Goal: Information Seeking & Learning: Learn about a topic

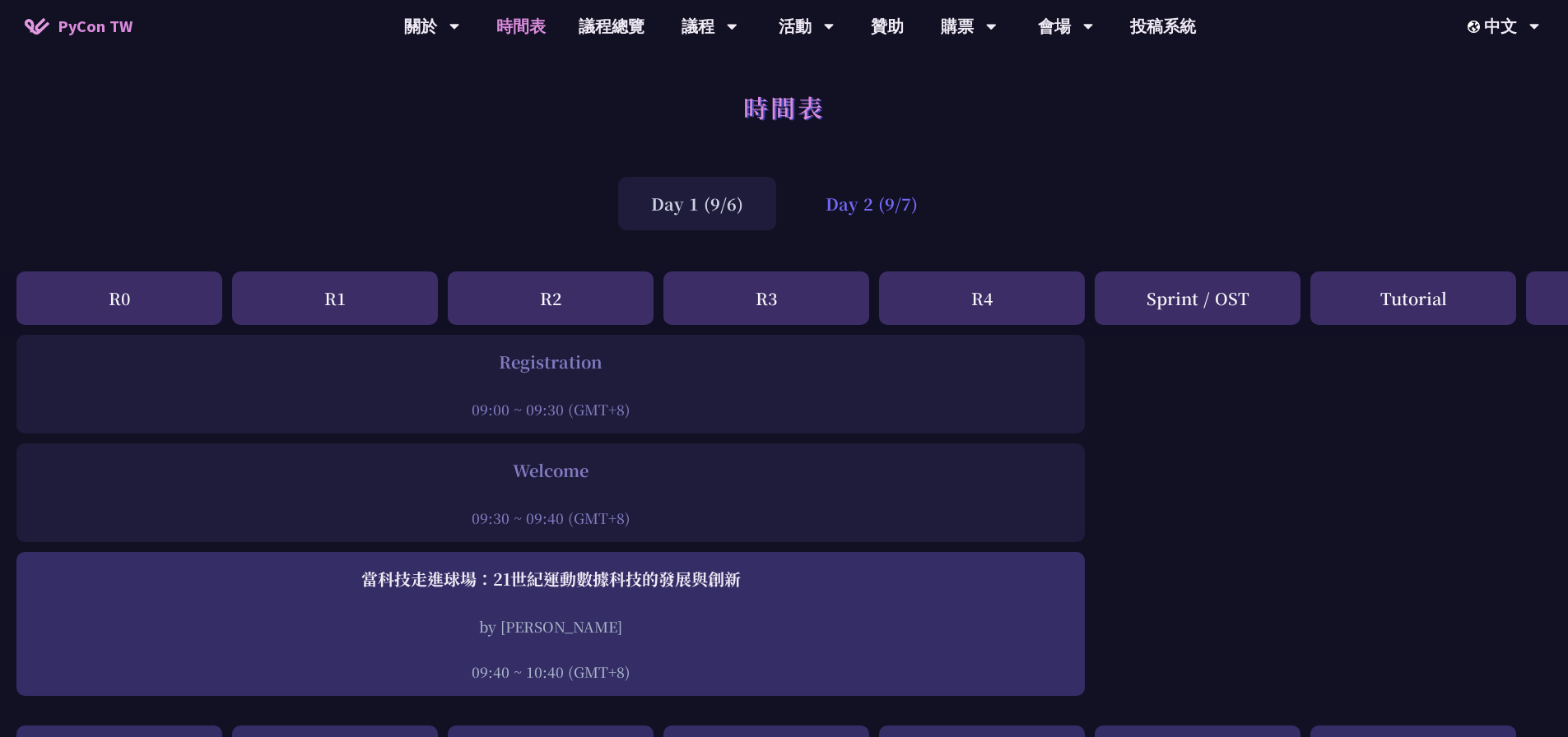
click at [908, 225] on div "Day 2 (9/7)" at bounding box center [872, 204] width 158 height 54
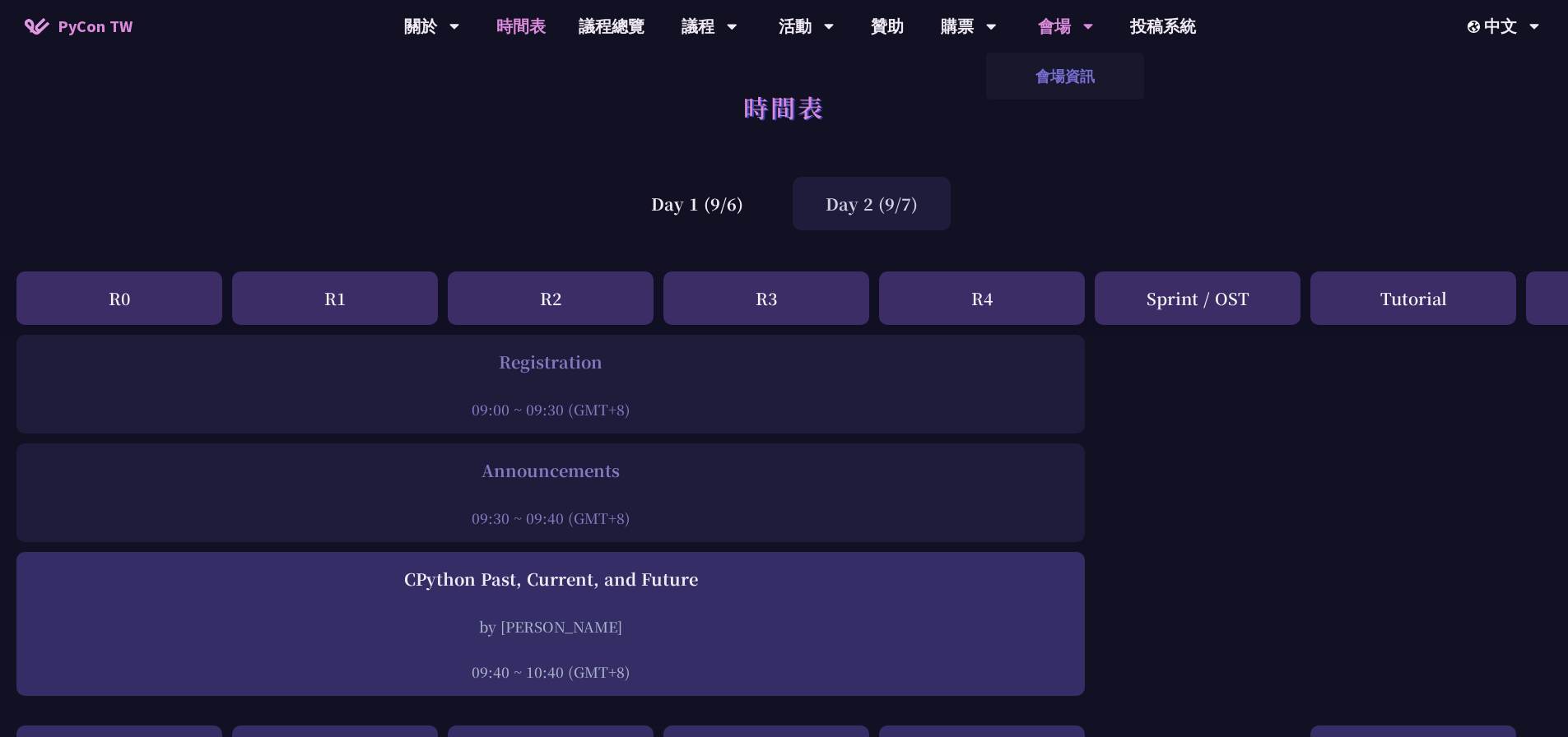
click at [1058, 83] on link "會場資訊" at bounding box center [1065, 76] width 158 height 39
click at [961, 72] on link "購票資訊" at bounding box center [968, 76] width 158 height 39
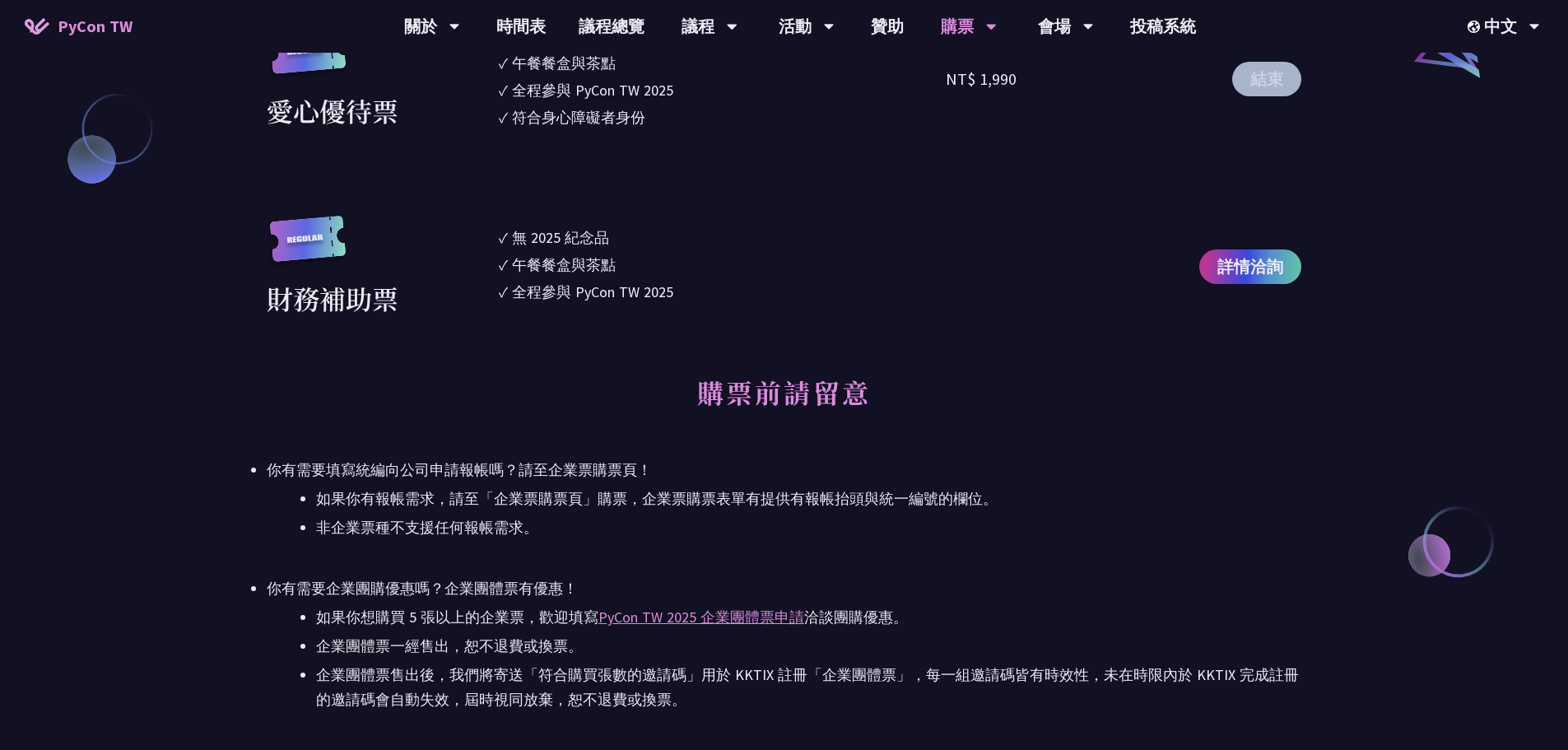
scroll to position [2058, 0]
